Goal: Information Seeking & Learning: Compare options

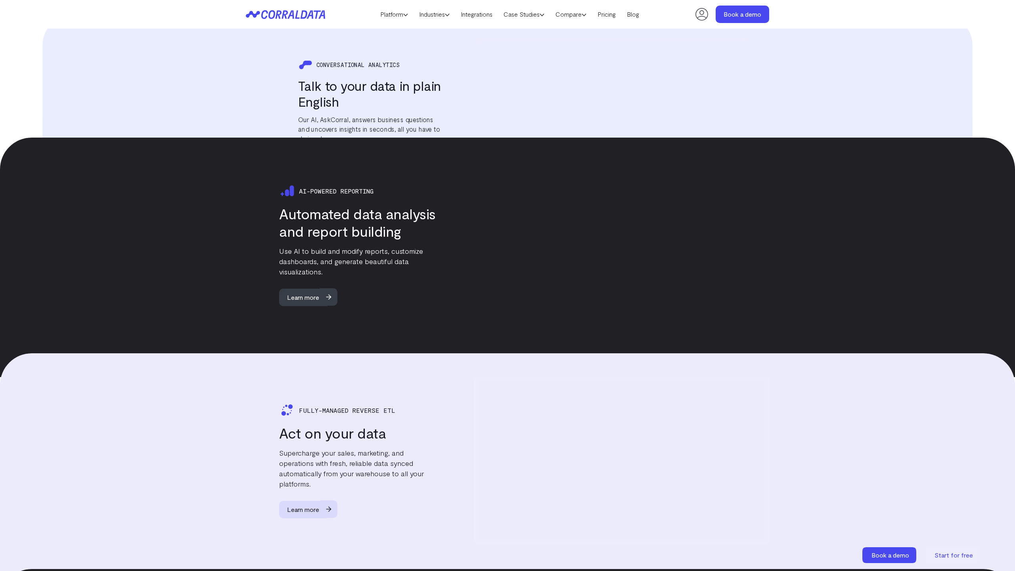
scroll to position [1588, 0]
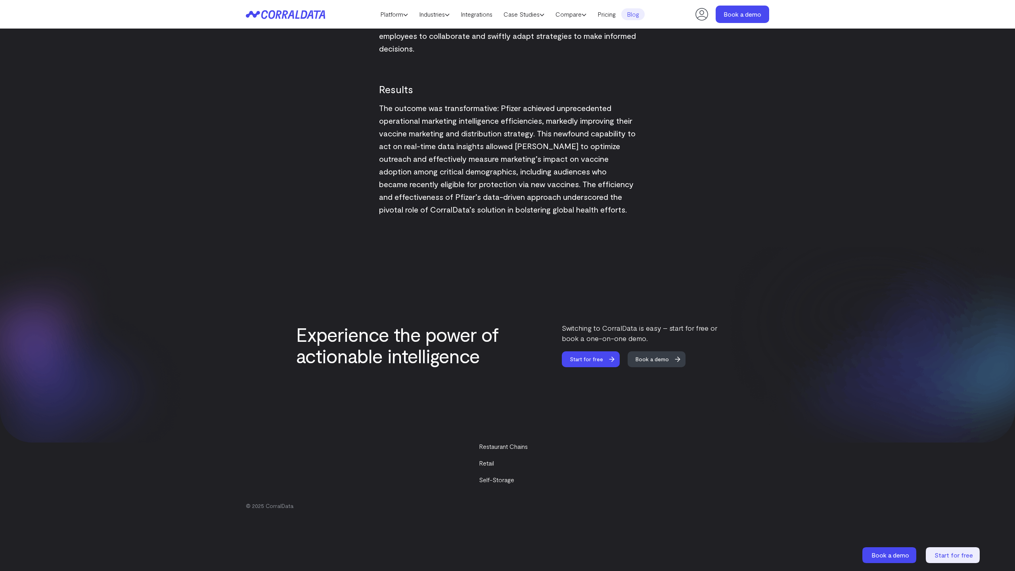
scroll to position [1220, 0]
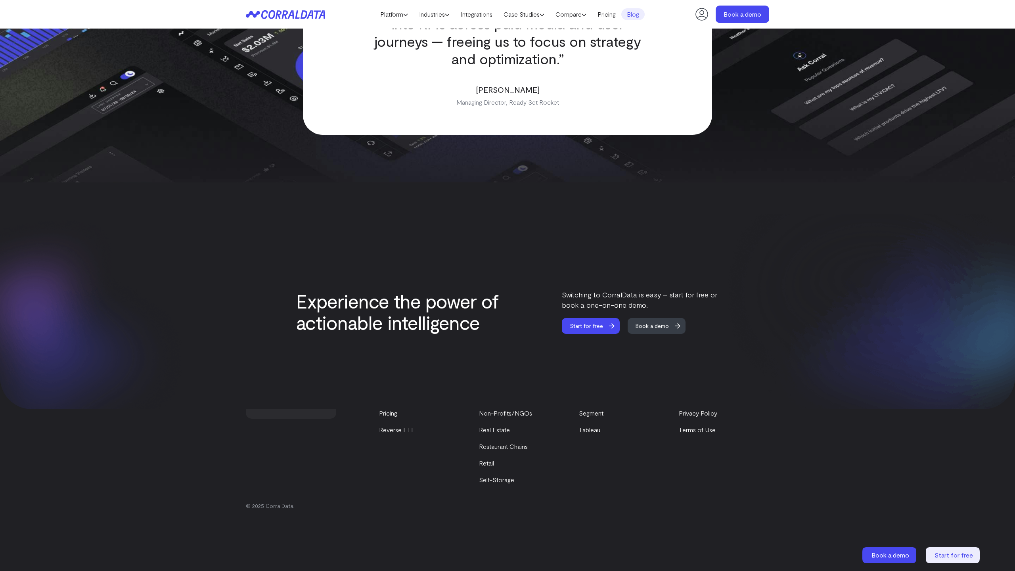
scroll to position [1712, 0]
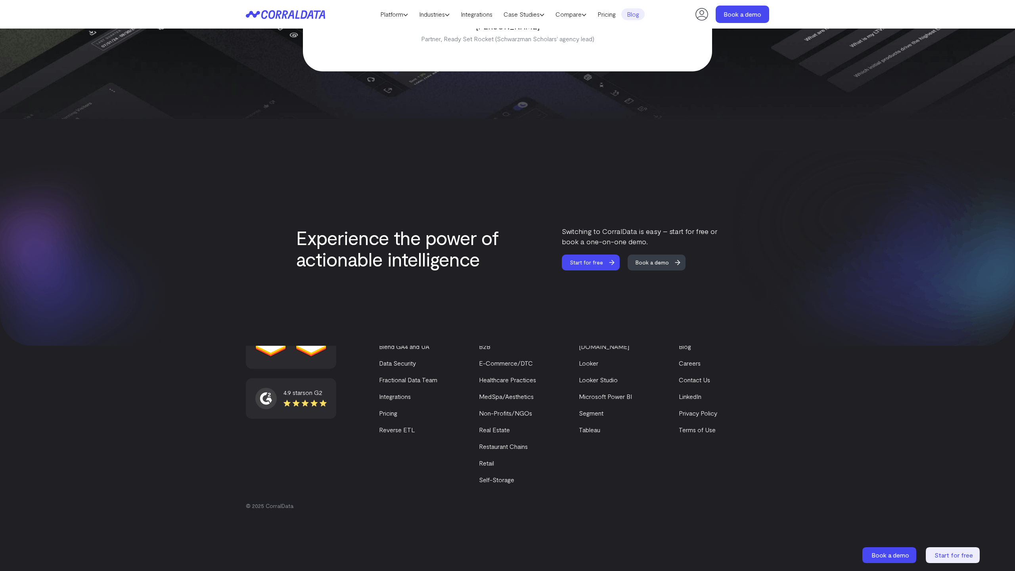
scroll to position [1649, 0]
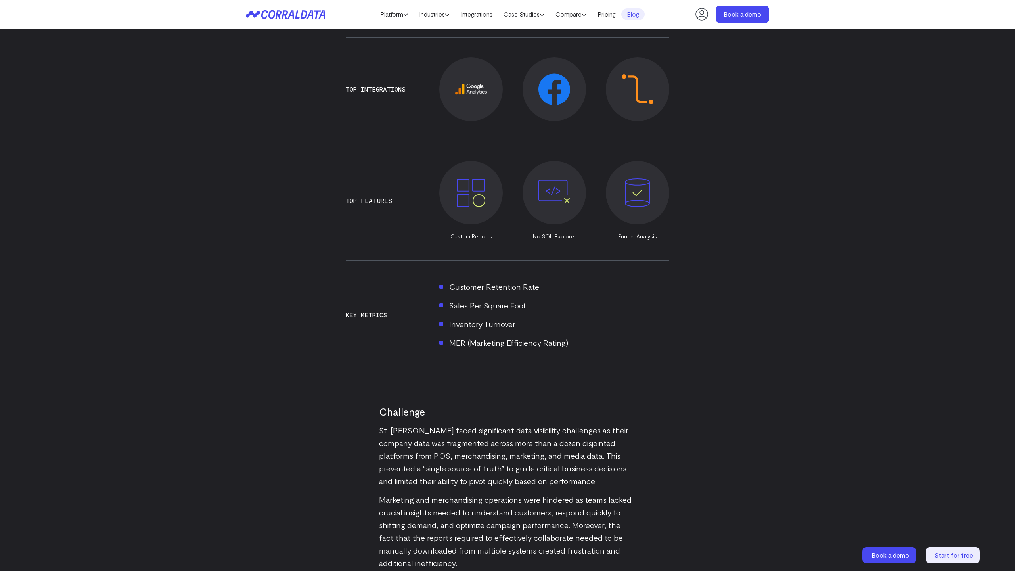
scroll to position [1063, 0]
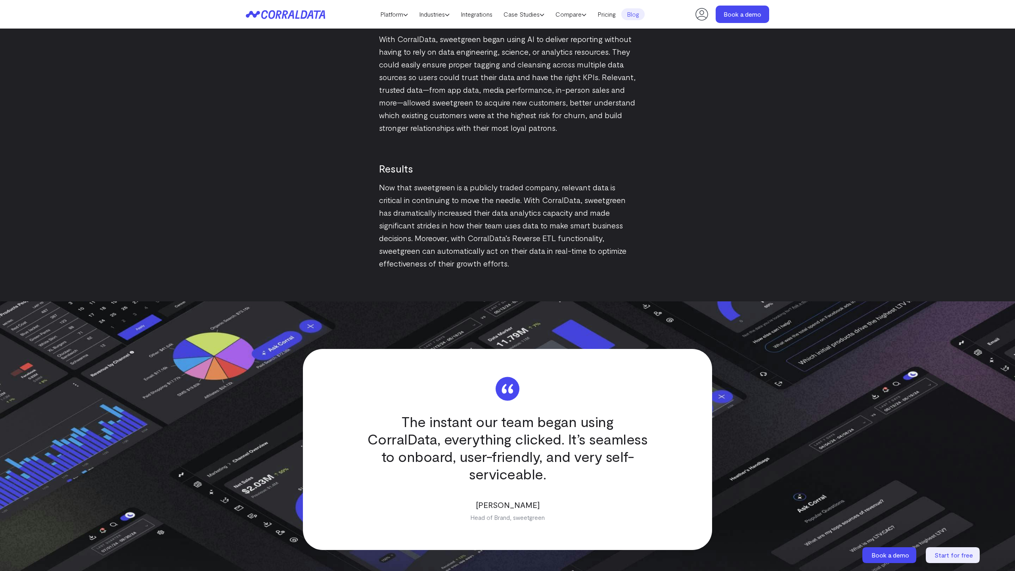
scroll to position [1584, 0]
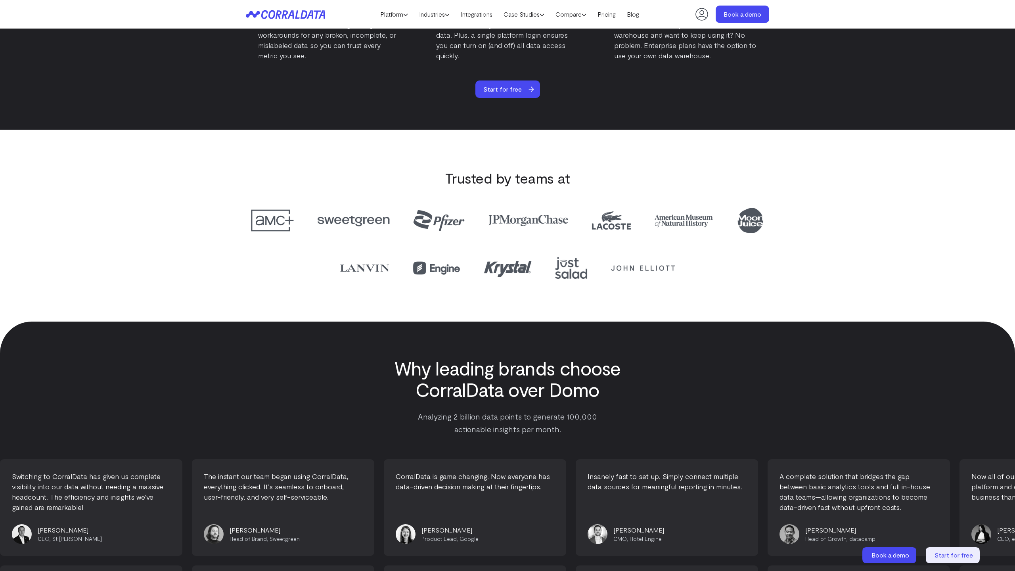
scroll to position [2114, 0]
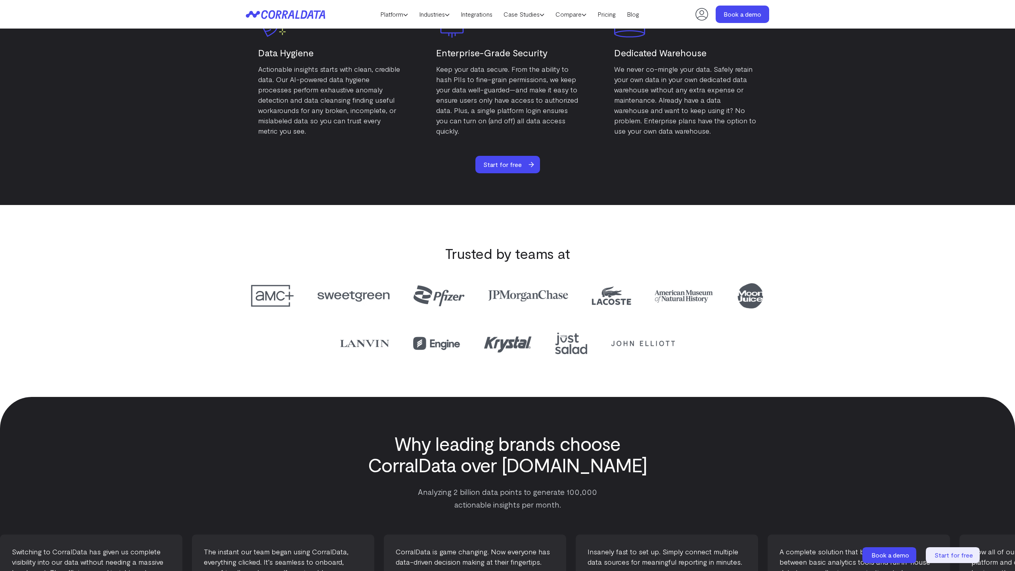
scroll to position [2114, 0]
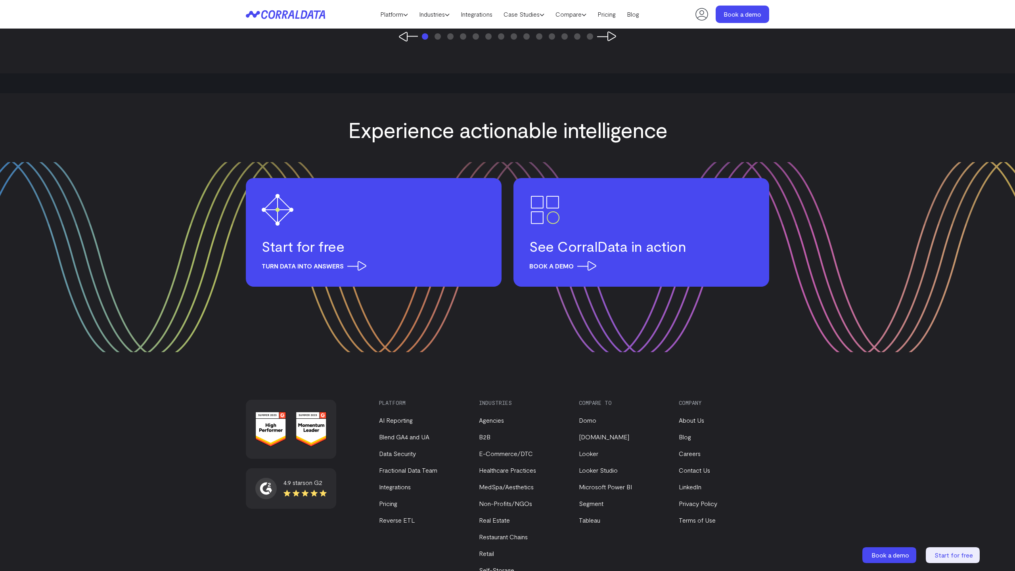
scroll to position [2172, 0]
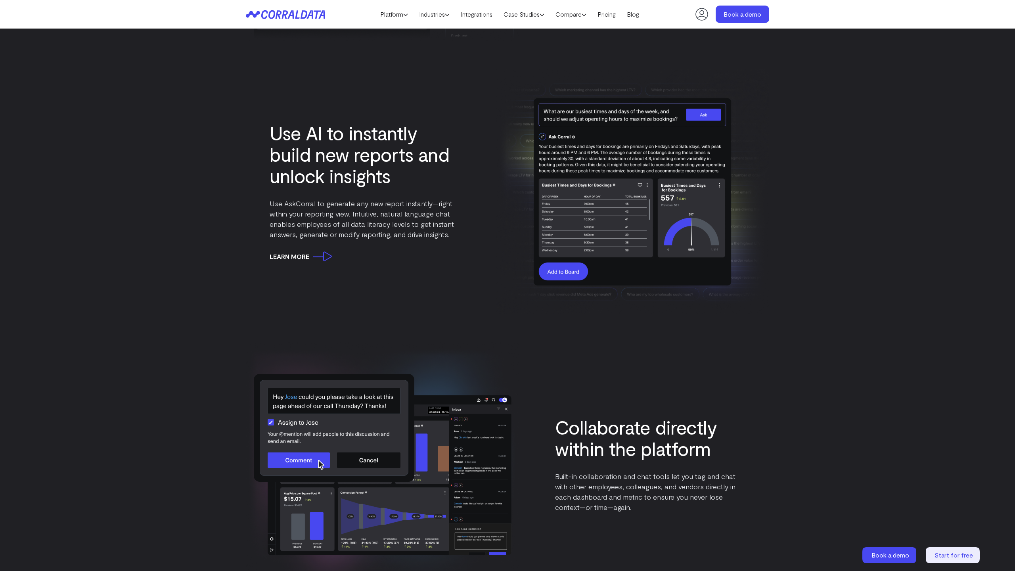
scroll to position [2513, 0]
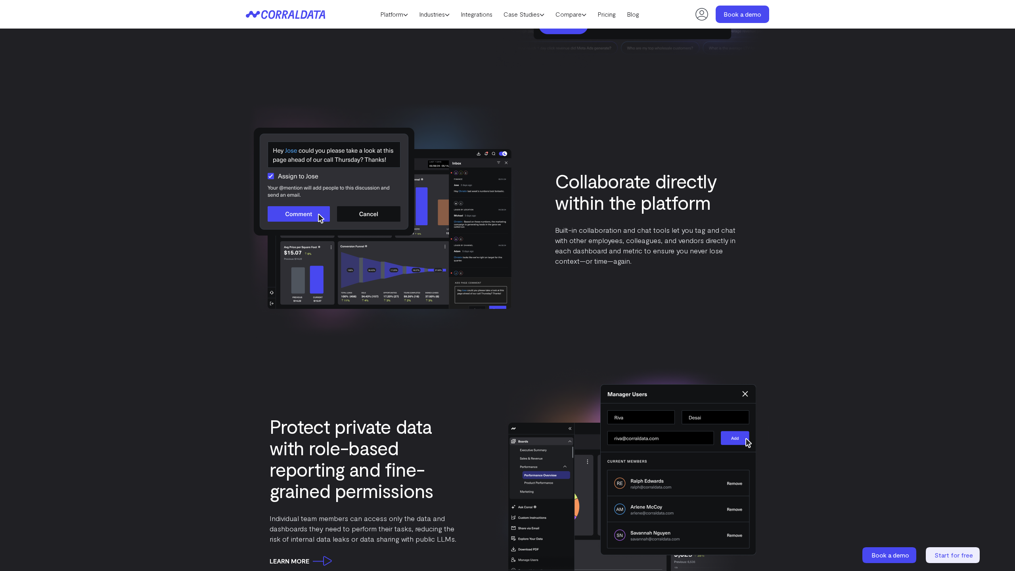
scroll to position [2431, 0]
